Goal: Communication & Community: Share content

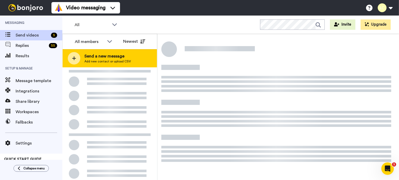
click at [123, 56] on span "Send a new message" at bounding box center [107, 56] width 46 height 6
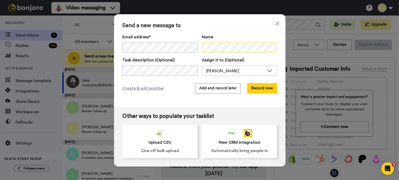
click at [191, 46] on div "Email address* No search result for ‘ [EMAIL_ADDRESS][DOMAIN_NAME] ’ Name" at bounding box center [199, 43] width 155 height 19
click at [252, 88] on button "Record now" at bounding box center [262, 88] width 30 height 10
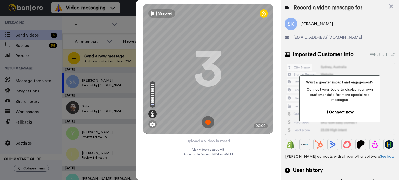
click at [207, 121] on img at bounding box center [208, 122] width 12 height 12
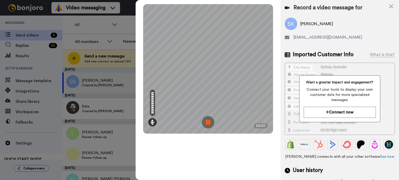
click at [209, 122] on img at bounding box center [208, 122] width 12 height 12
